Goal: Transaction & Acquisition: Purchase product/service

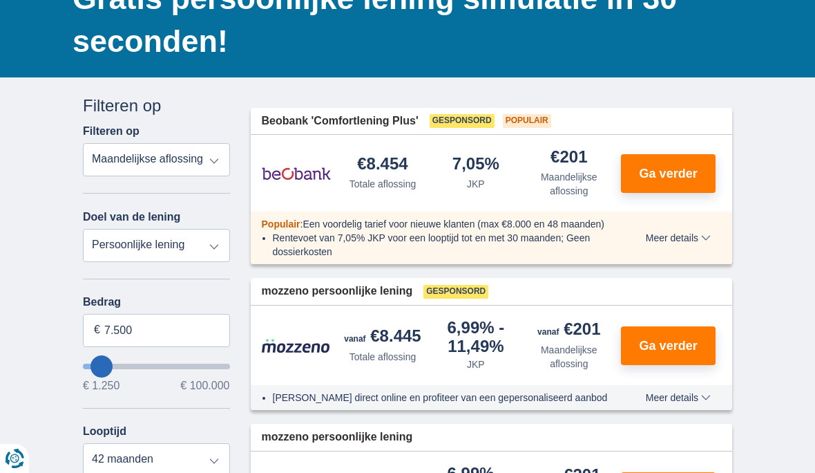
scroll to position [157, 0]
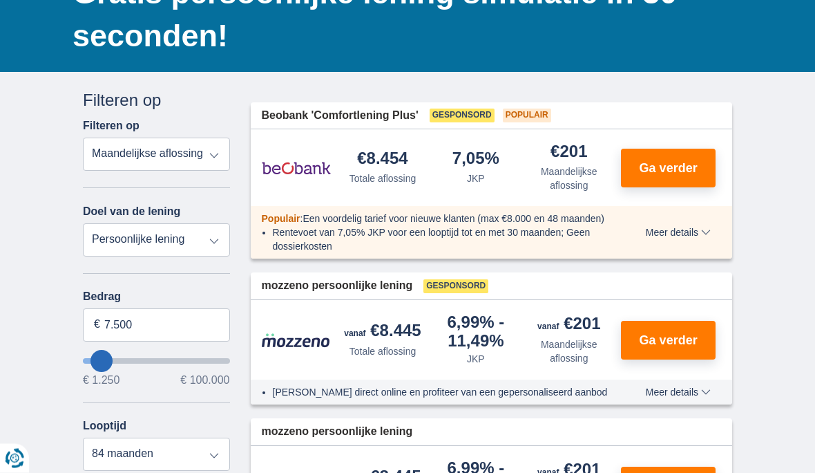
type input "16.250"
type input "16250"
select select "84"
type input "17.250"
type input "17250"
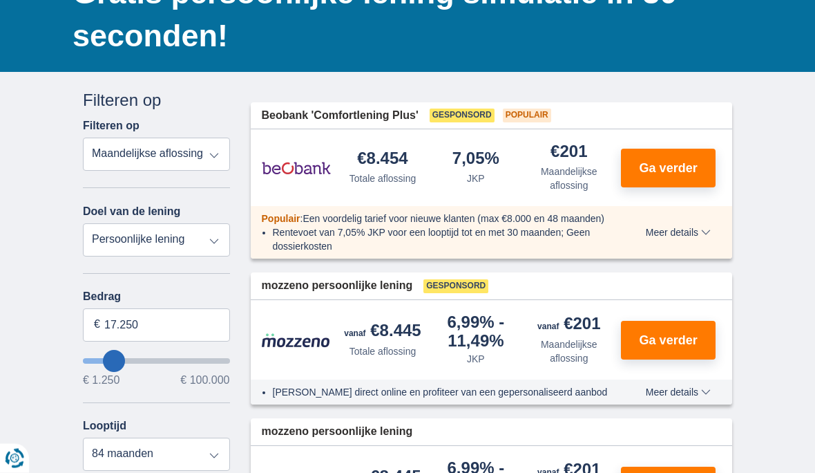
type input "19.250"
type input "19250"
type input "20.250"
type input "20250"
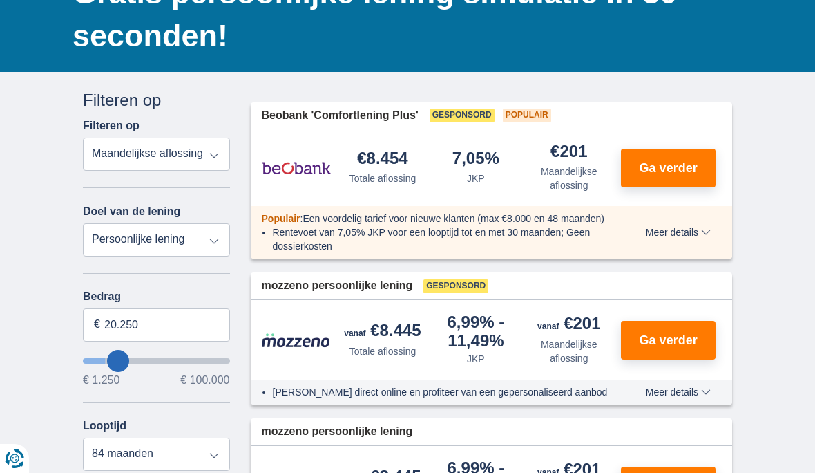
type input "21.250"
type input "21250"
type input "22.250"
type input "22250"
type input "23.250"
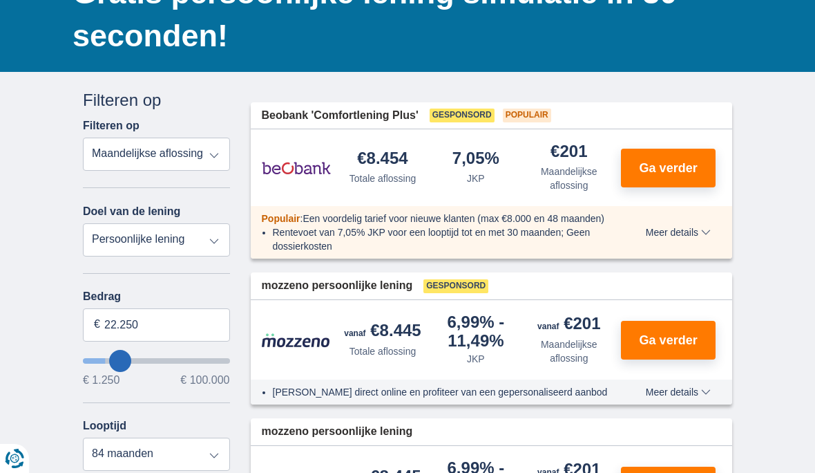
type input "23250"
type input "24.250"
type input "24250"
type input "25.250"
type input "25250"
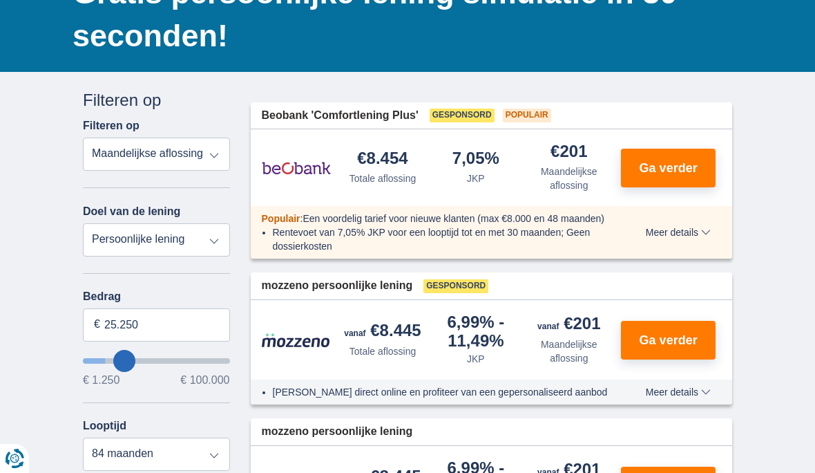
type input "26.250"
type input "26250"
type input "27.250"
type input "27250"
type input "28.250"
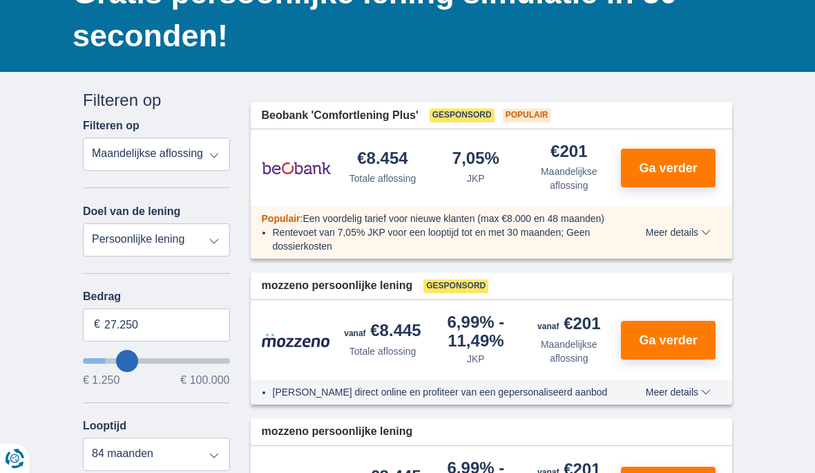
type input "28250"
select select "120"
type input "29.250"
type input "29250"
type input "30.250"
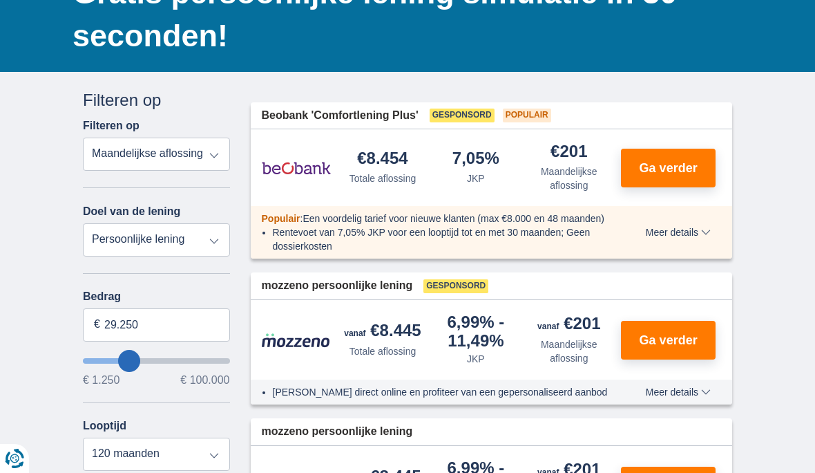
type input "30250"
type input "31.250"
type input "31250"
type input "32.250"
type input "32250"
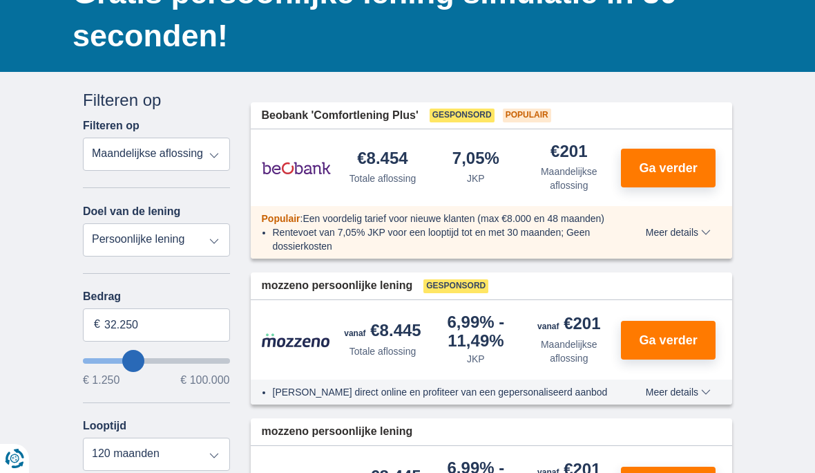
type input "33.250"
type input "33250"
type input "34.250"
type input "34250"
type input "35.250"
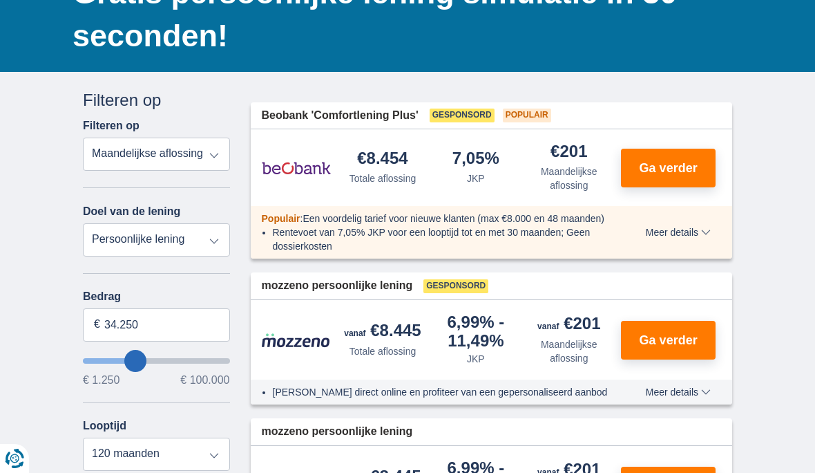
type input "35250"
type input "36.250"
type input "36250"
type input "37.250"
type input "37250"
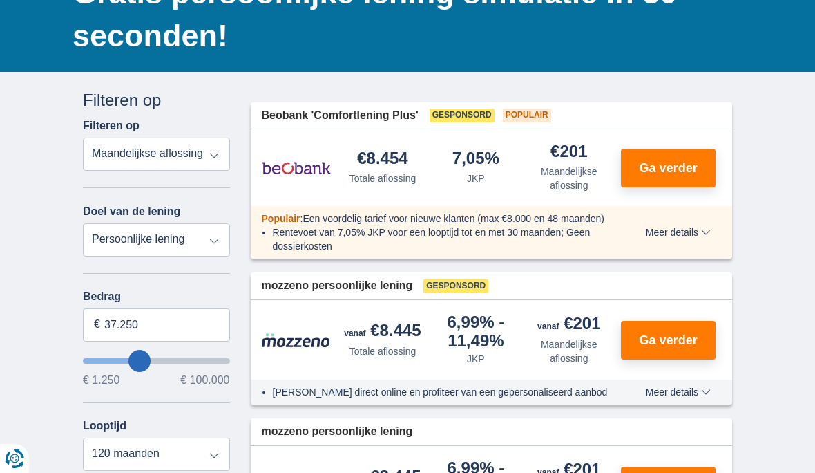
type input "38.250"
type input "38250"
type input "39.250"
type input "39250"
type input "40.250"
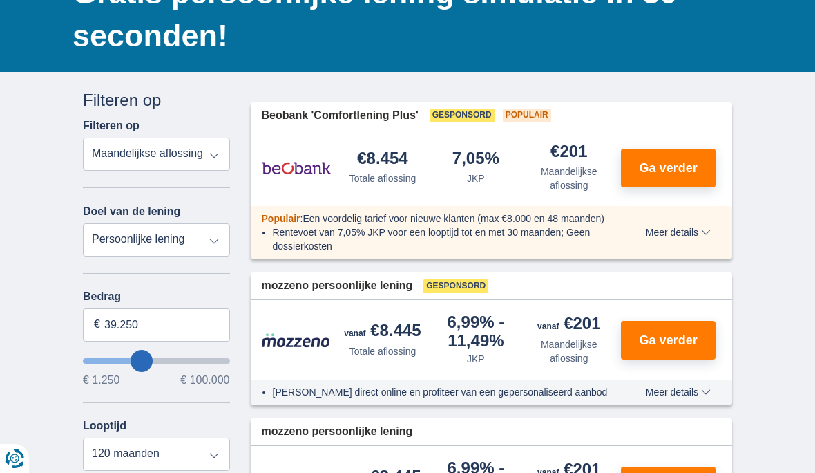
type input "40250"
type input "41.250"
type input "41250"
type input "42.250"
type input "42250"
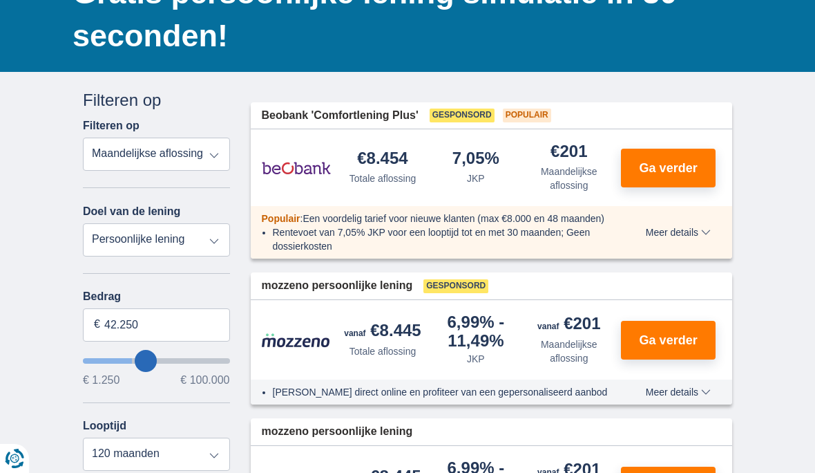
type input "43.250"
type input "43250"
type input "44.250"
type input "44250"
type input "45.250"
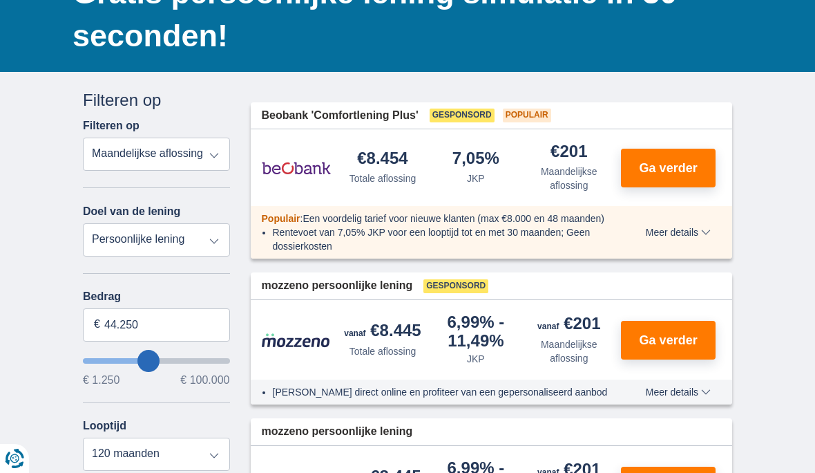
type input "45250"
type input "46.250"
type input "46250"
type input "47.250"
type input "47250"
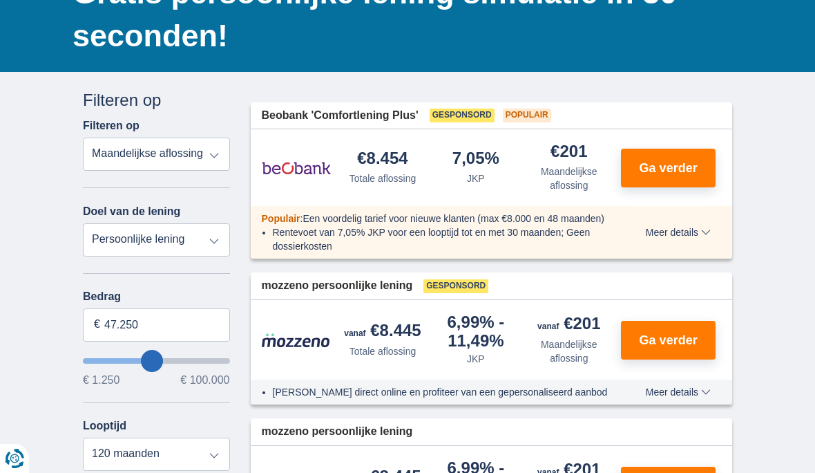
type input "48.250"
type input "48250"
type input "49.250"
type input "49250"
type input "50.250"
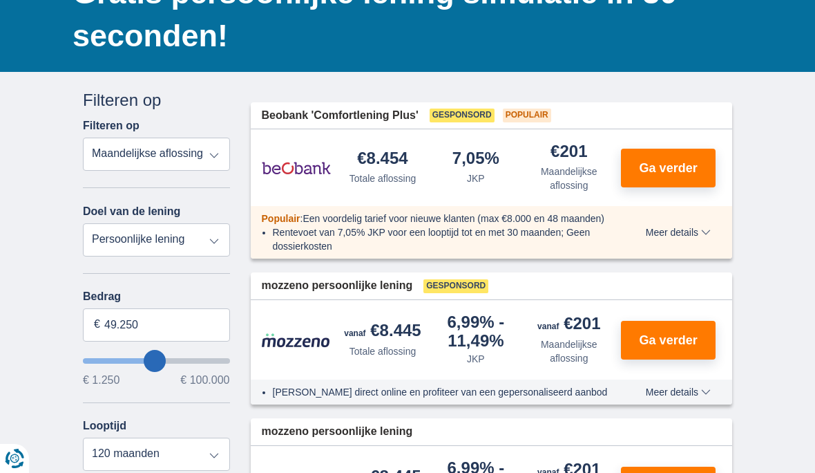
type input "50250"
type input "51.250"
type input "51250"
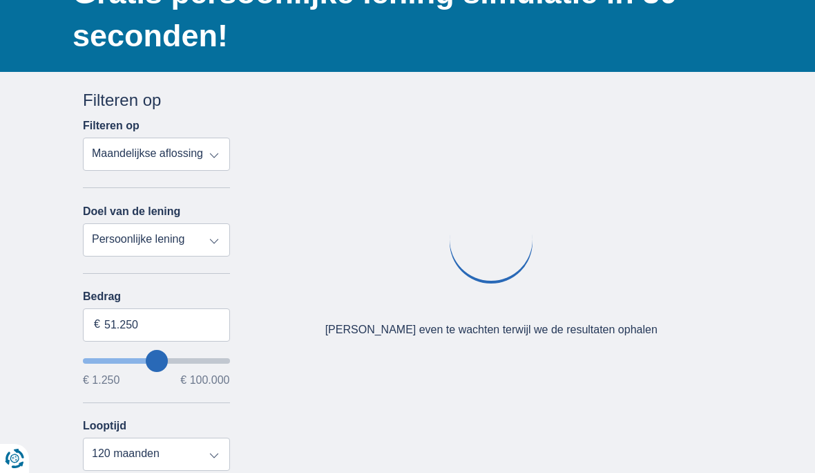
type input "50.250"
type input "50250"
type input "49.250"
type input "49250"
type input "48.250"
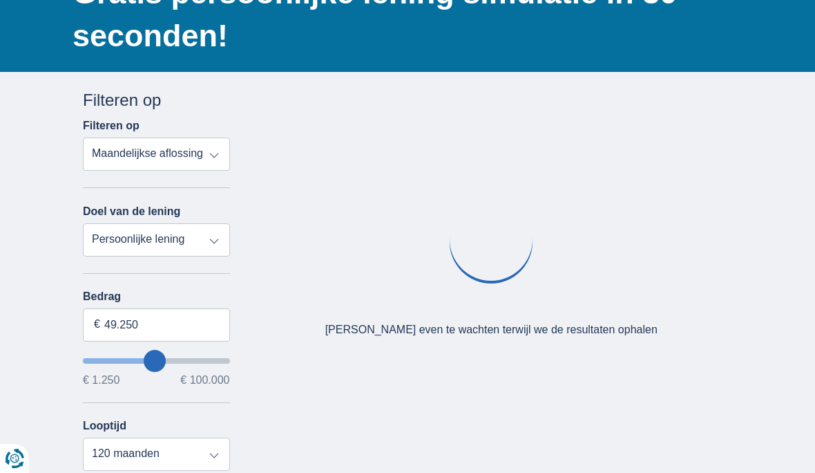
type input "48250"
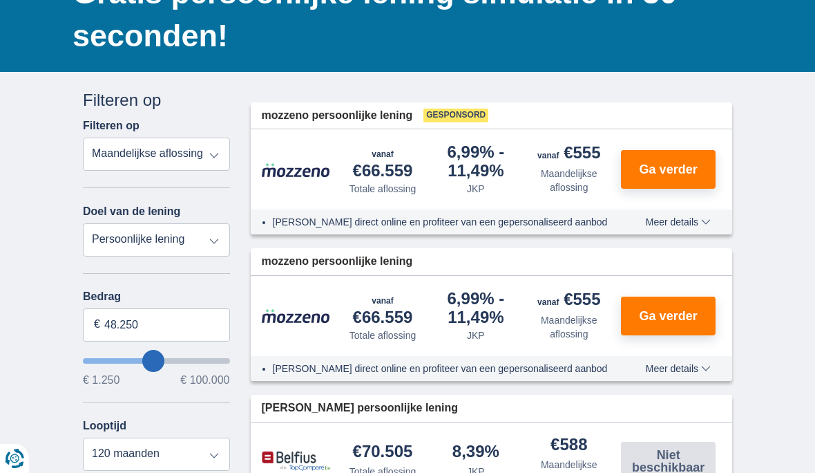
type input "49.250"
type input "49250"
type input "50.250"
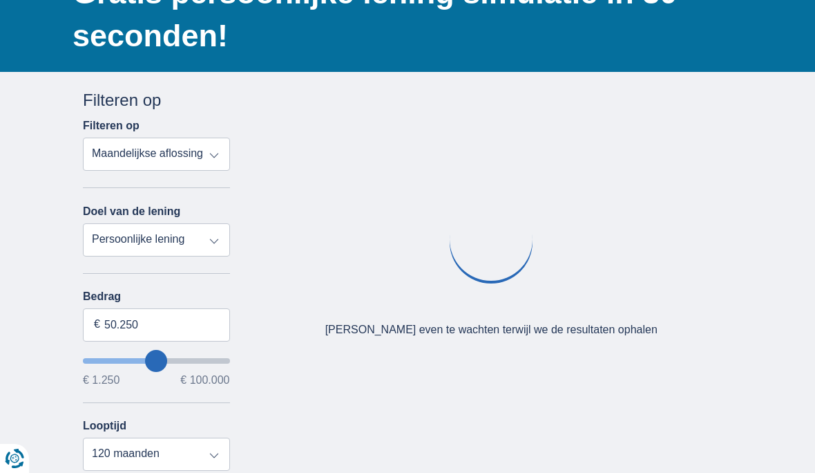
type input "50250"
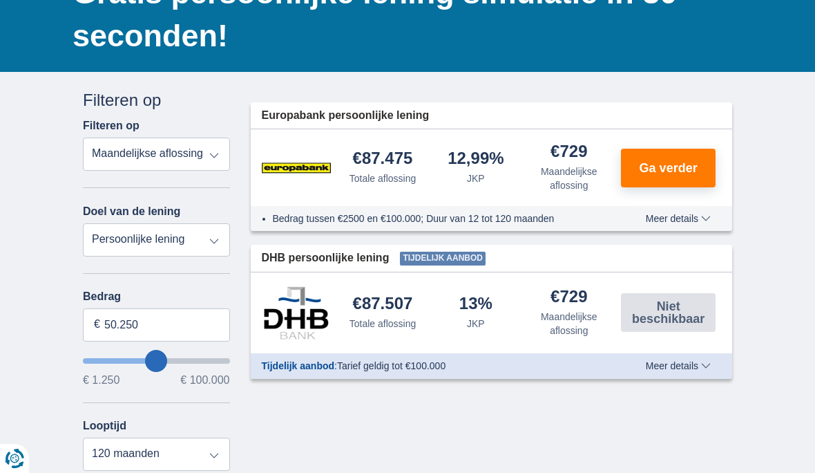
type input "57.250"
type input "57250"
type input "56.250"
type input "56250"
type input "55.250"
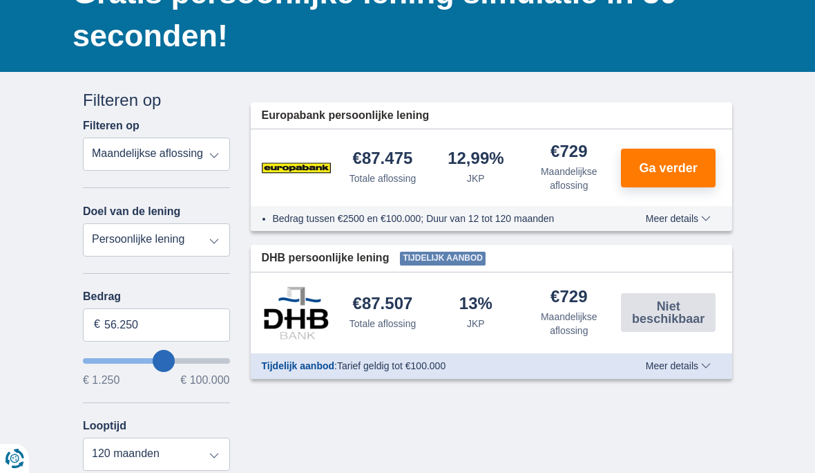
type input "55250"
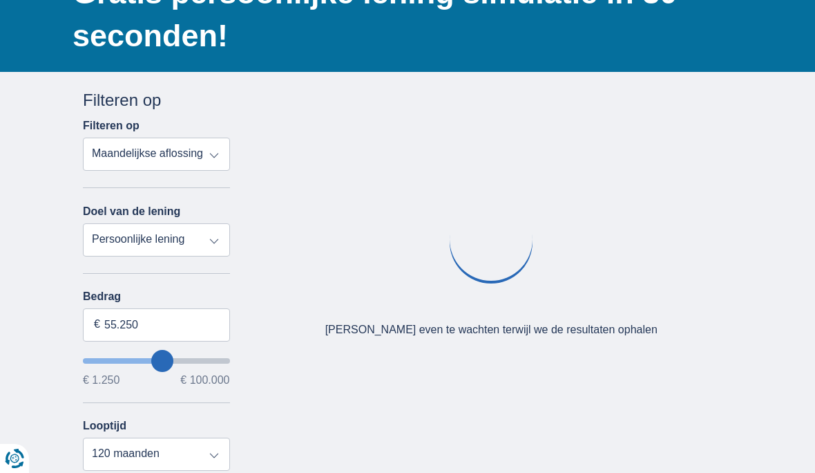
type input "54.250"
type input "54250"
type input "53.250"
type input "53250"
type input "52.250"
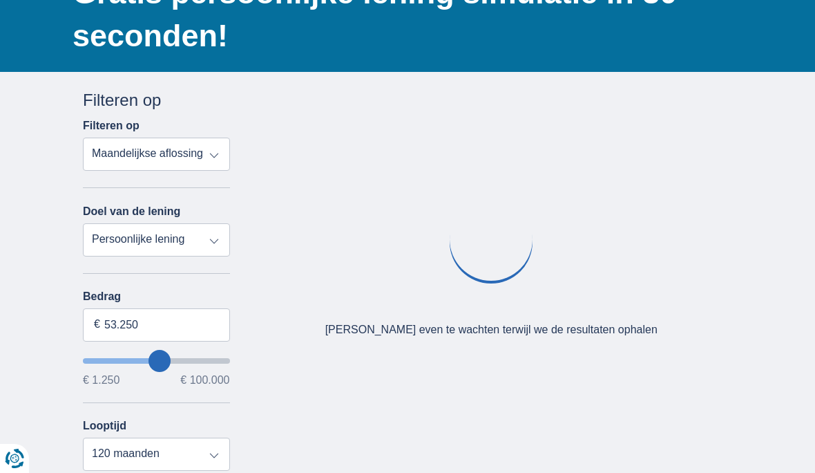
type input "52250"
type input "51.250"
type input "51250"
type input "50.250"
type input "50250"
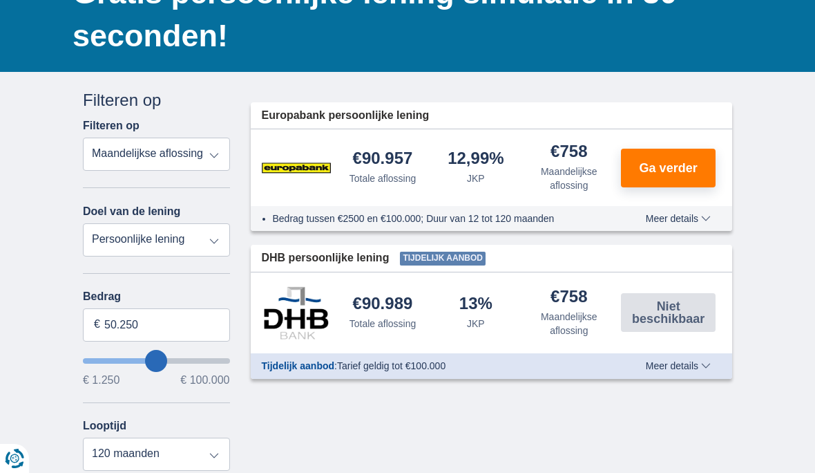
type input "49.250"
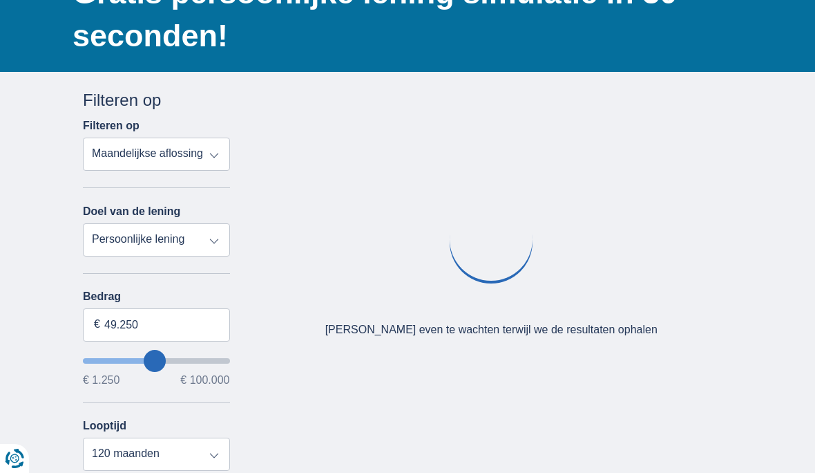
type input "49250"
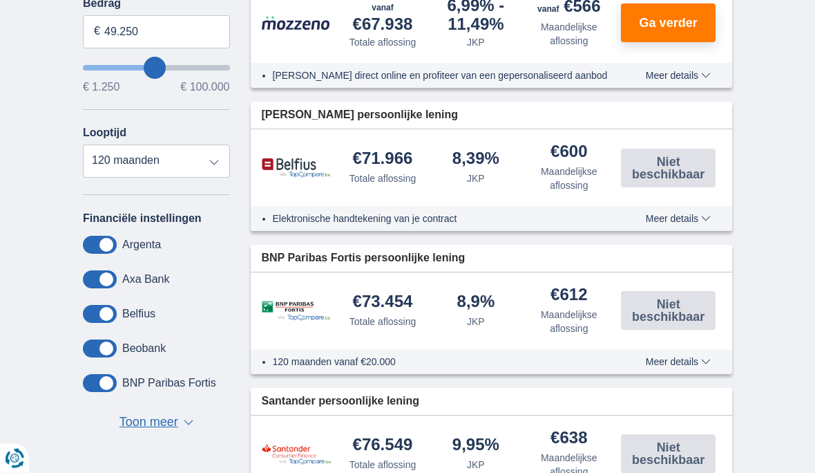
scroll to position [428, 0]
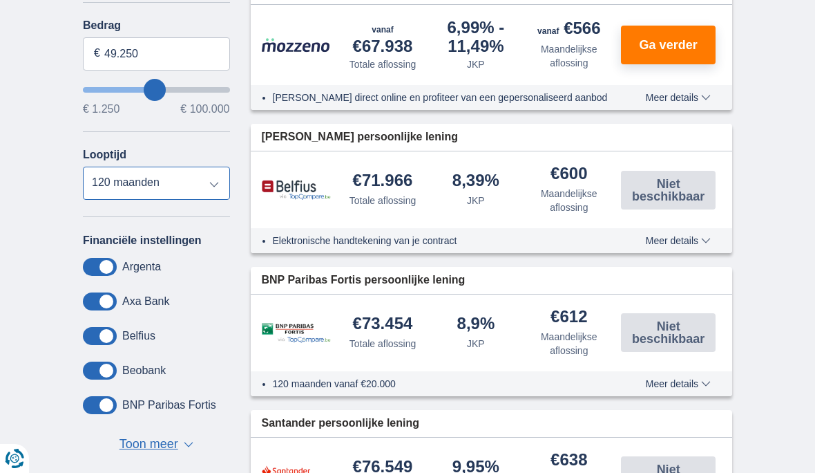
click at [203, 191] on select "12 maanden 18 maanden 24 maanden 30 maanden 36 maanden 42 maanden 48 maanden 60…" at bounding box center [156, 183] width 147 height 33
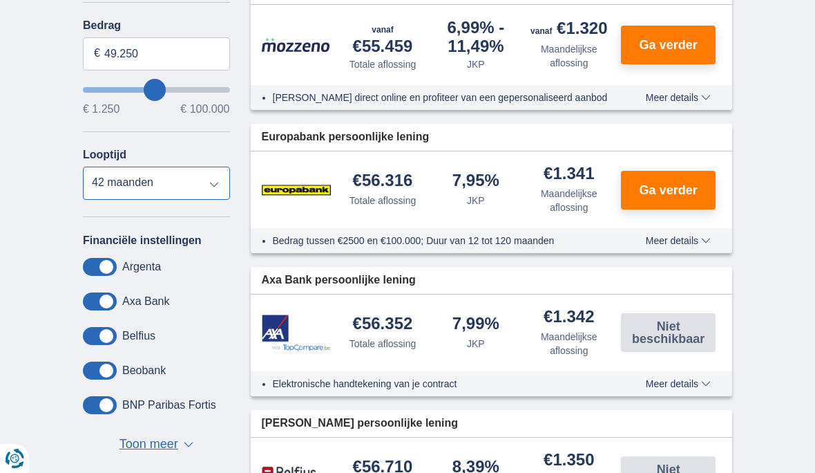
click at [212, 186] on select "12 maanden 18 maanden 24 maanden 30 maanden 36 maanden 42 maanden 48 maanden 60…" at bounding box center [156, 183] width 147 height 33
select select "96"
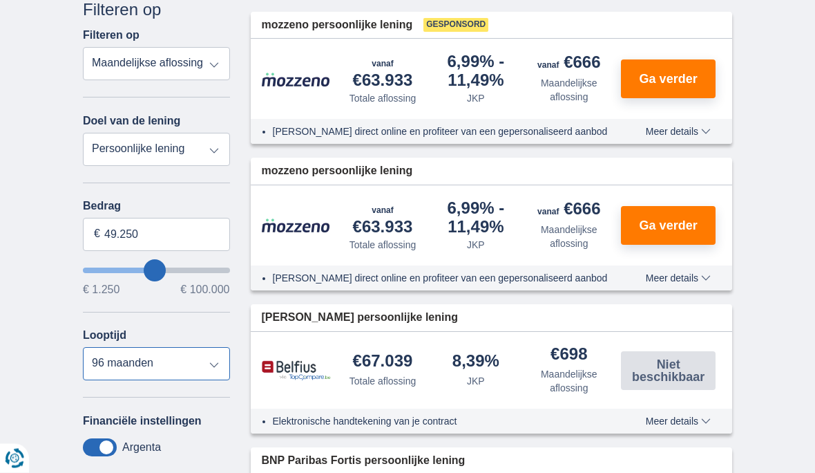
scroll to position [0, 0]
